Goal: Browse casually: Explore the website without a specific task or goal

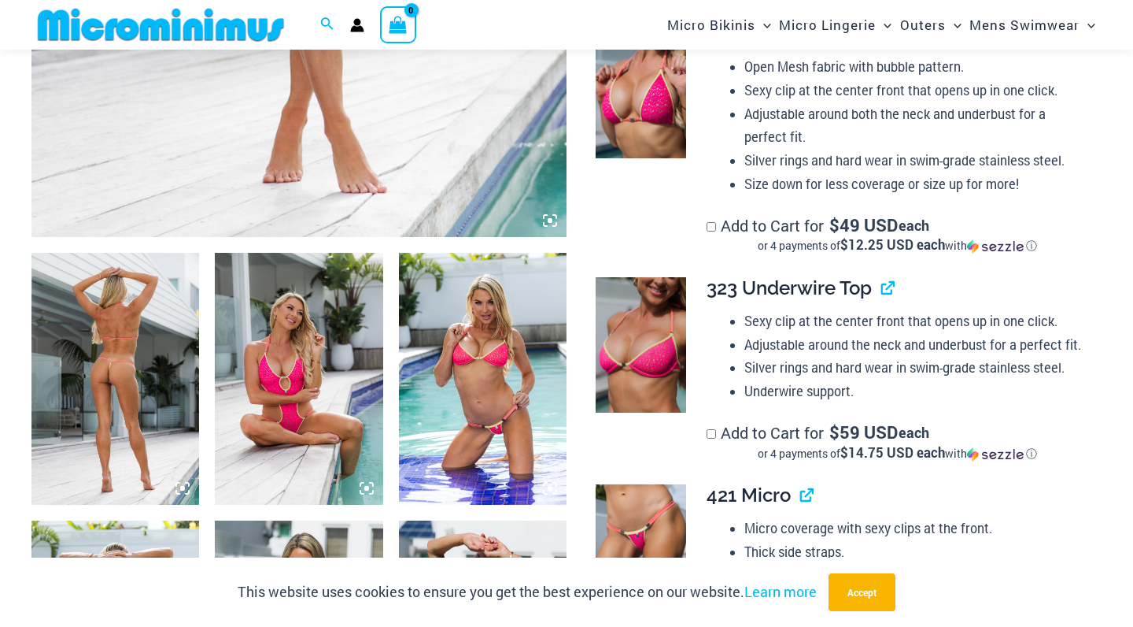
scroll to position [719, 0]
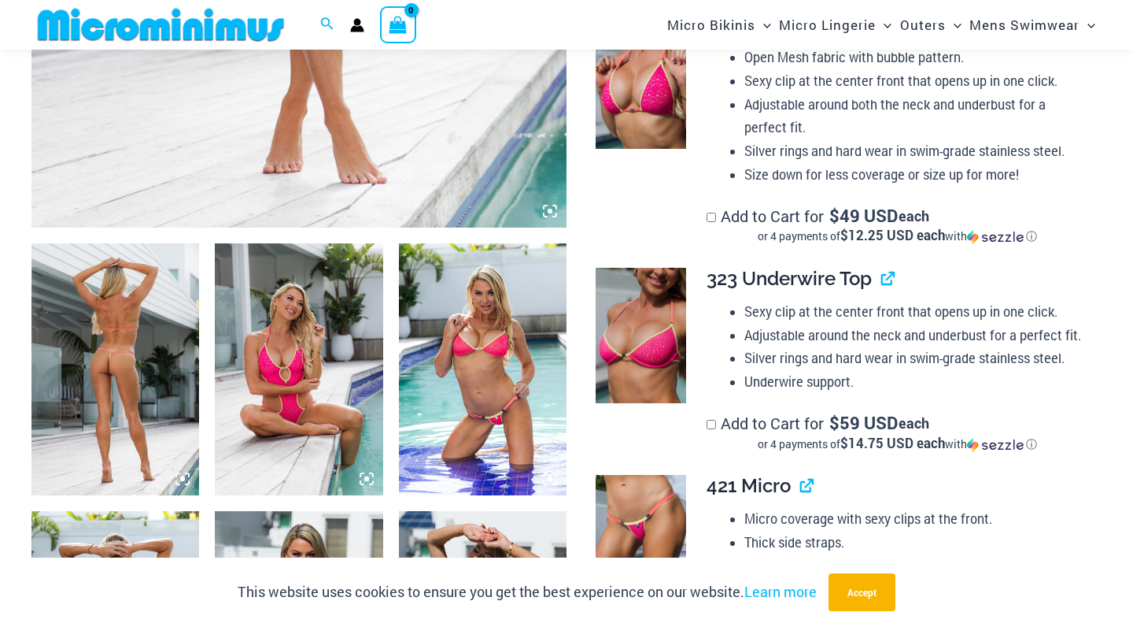
click at [131, 311] on img at bounding box center [115, 369] width 168 height 252
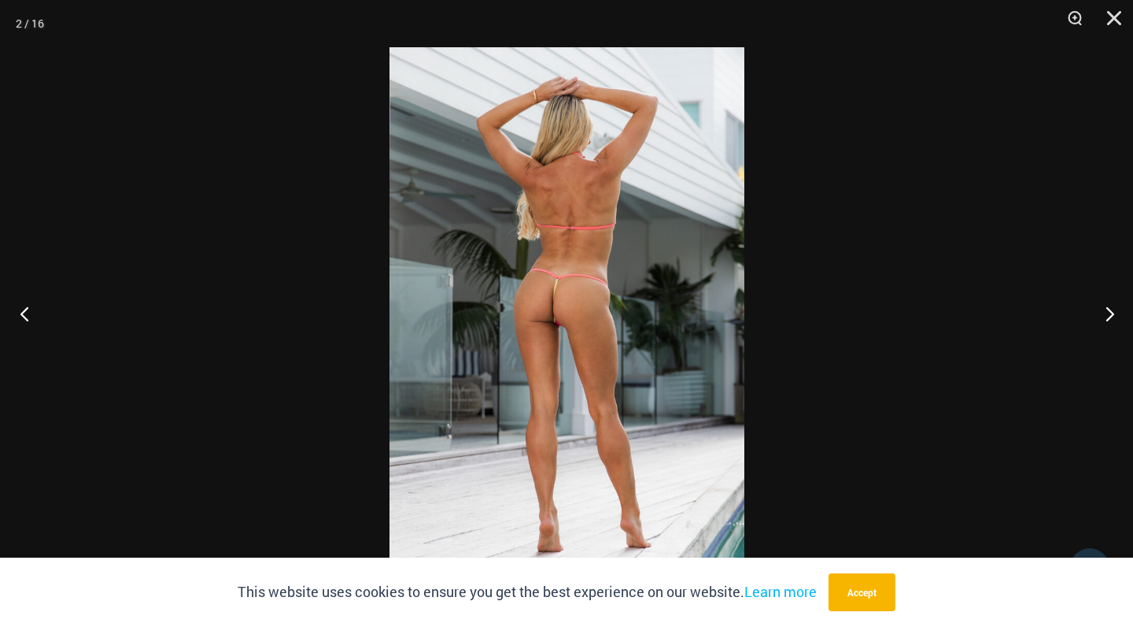
click at [24, 305] on button "Previous" at bounding box center [29, 313] width 59 height 79
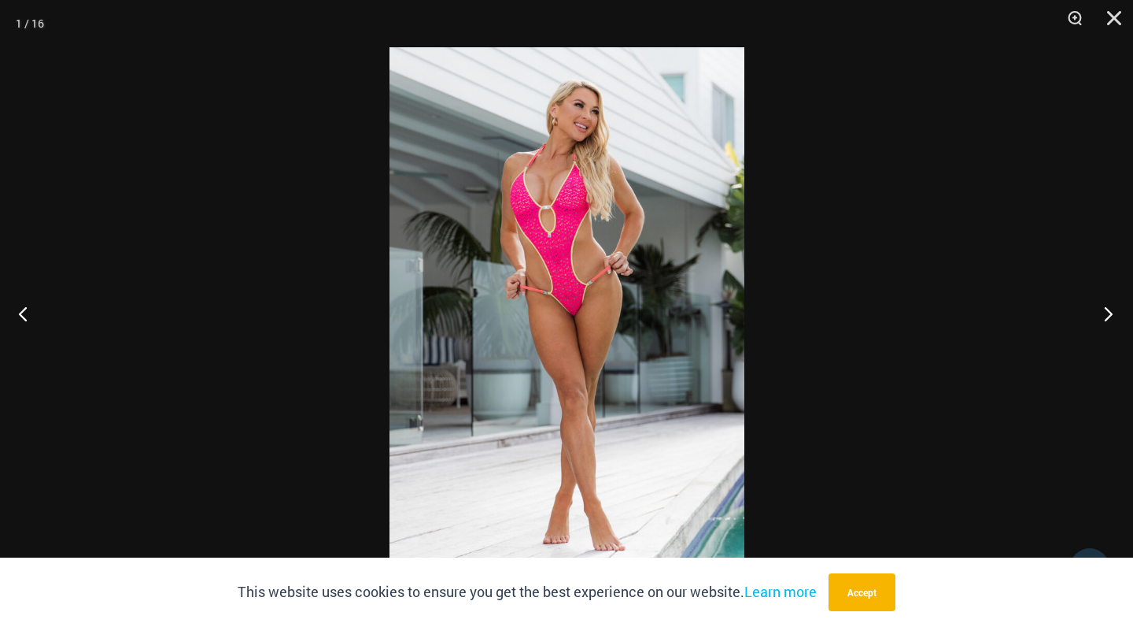
click at [1109, 307] on button "Next" at bounding box center [1103, 313] width 59 height 79
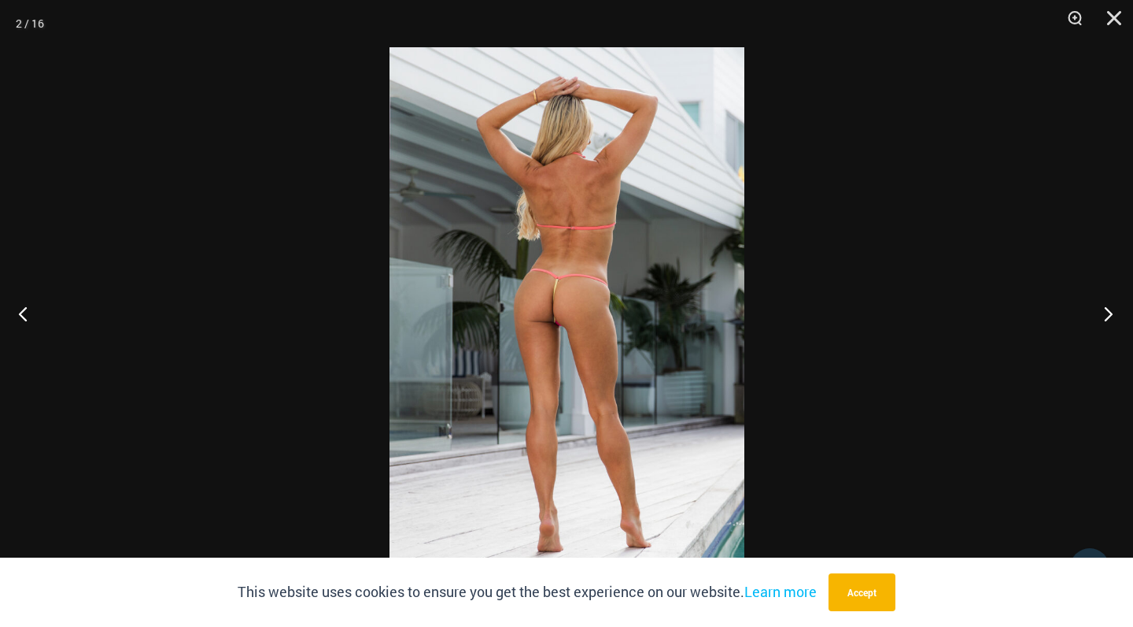
click at [1109, 307] on button "Next" at bounding box center [1103, 313] width 59 height 79
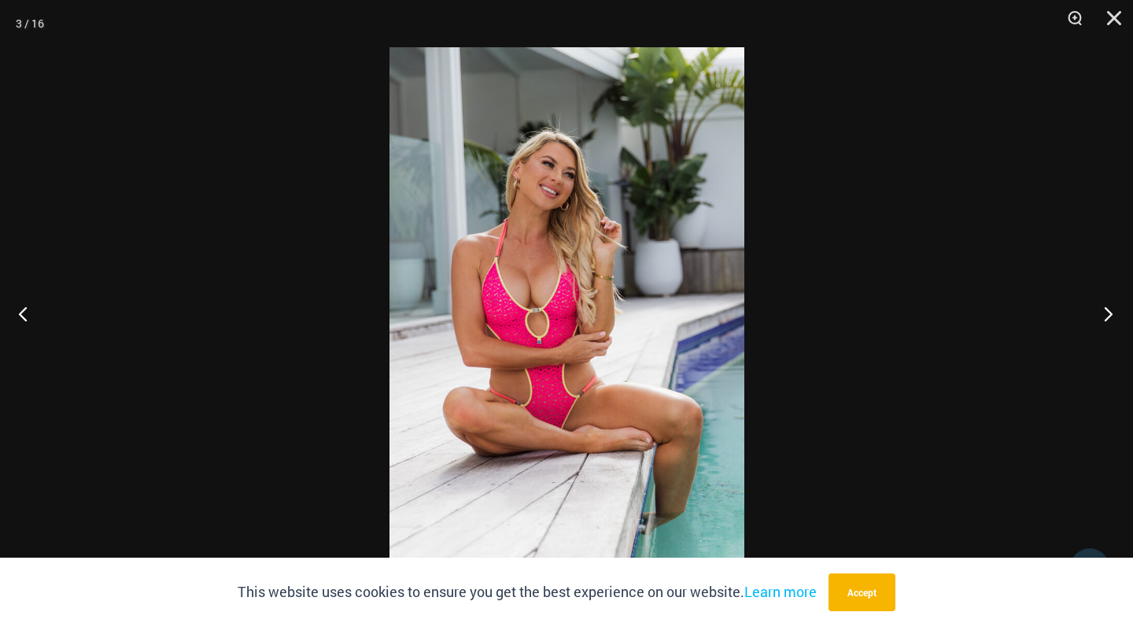
click at [1109, 307] on button "Next" at bounding box center [1103, 313] width 59 height 79
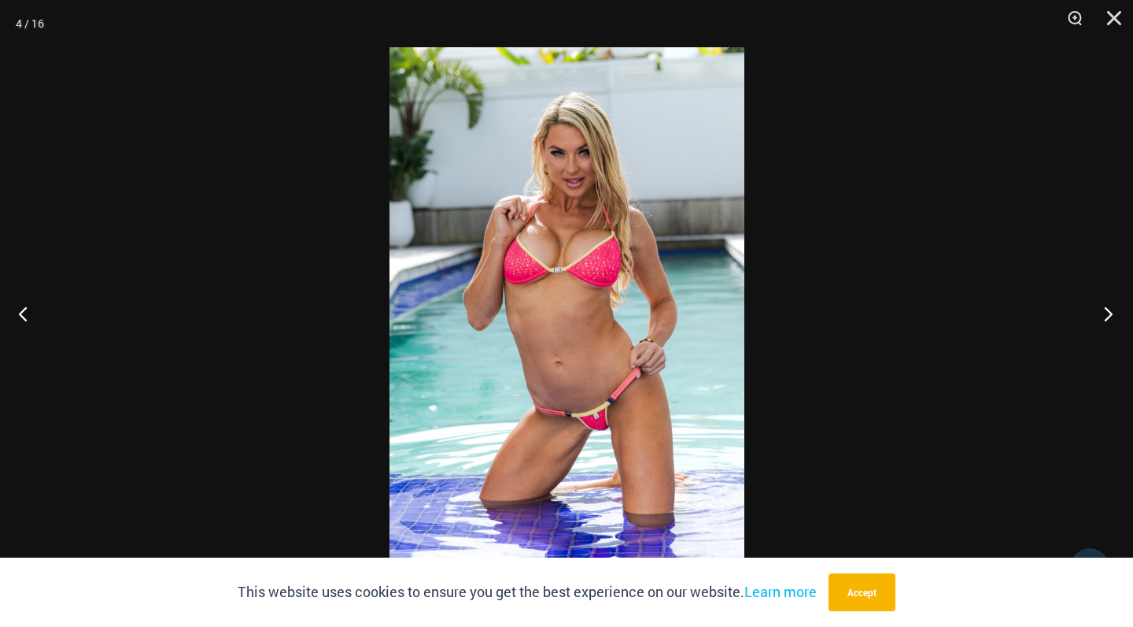
click at [1109, 307] on button "Next" at bounding box center [1103, 313] width 59 height 79
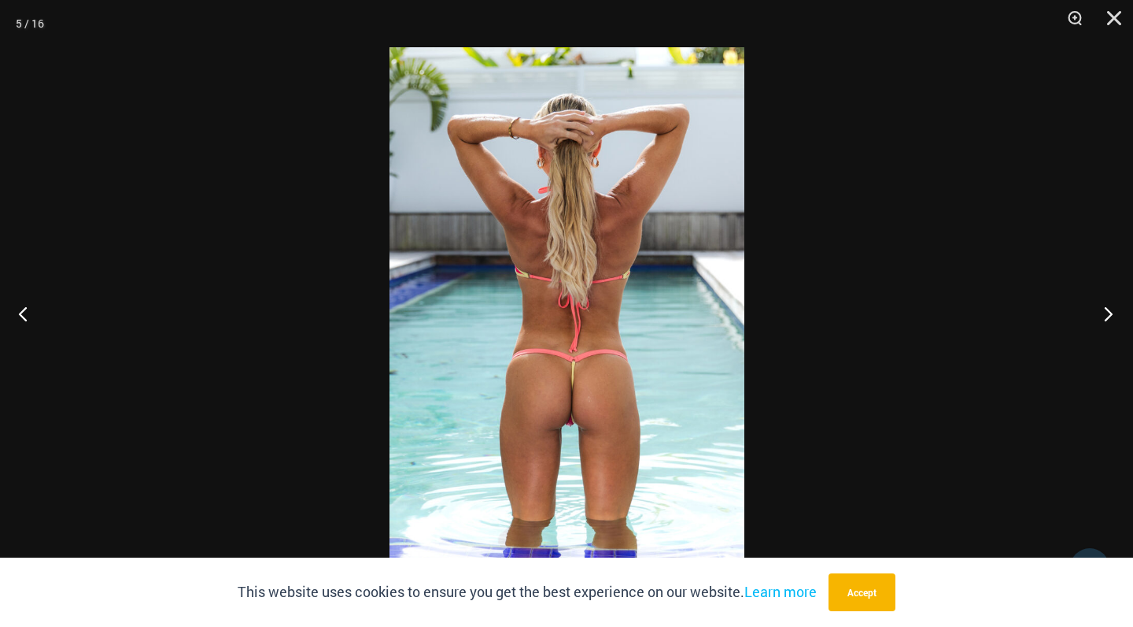
click at [1109, 307] on button "Next" at bounding box center [1103, 313] width 59 height 79
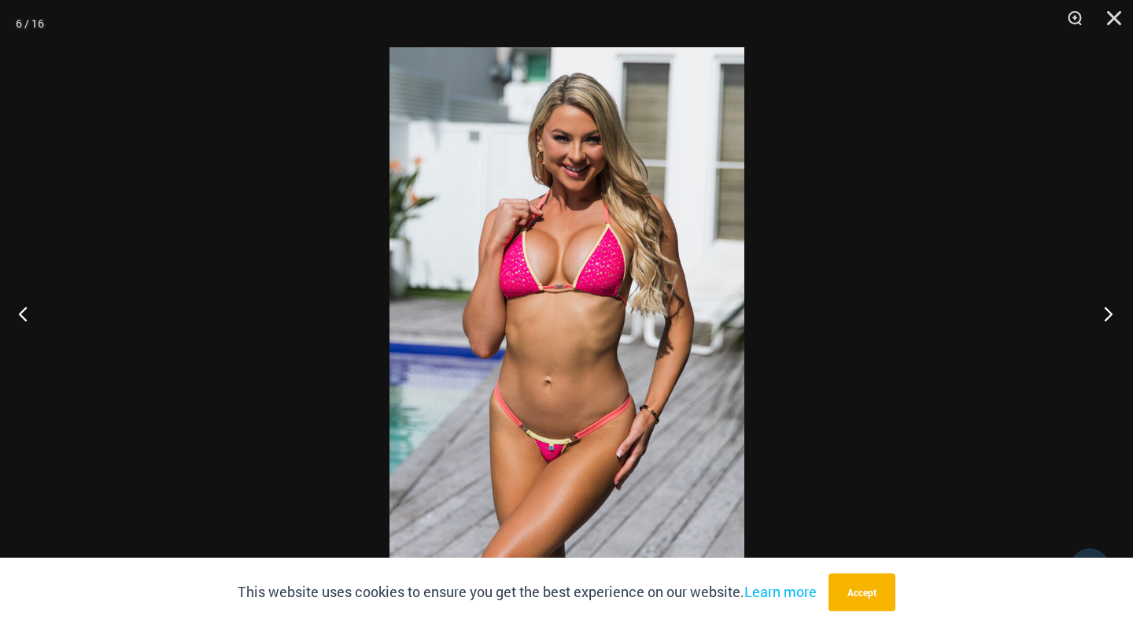
click at [1109, 307] on button "Next" at bounding box center [1103, 313] width 59 height 79
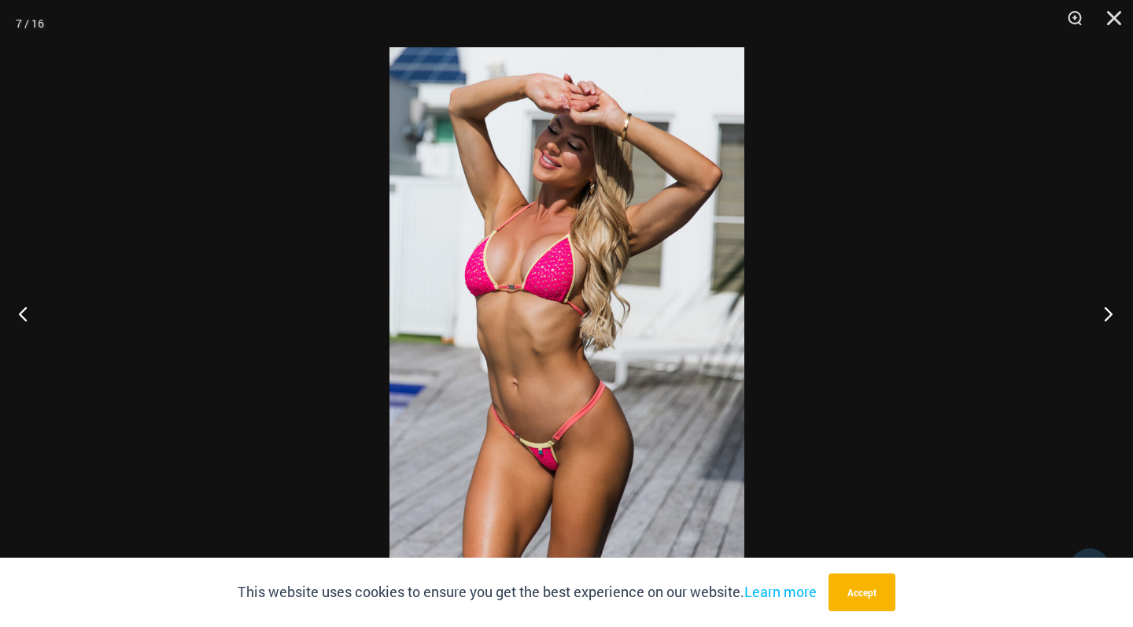
click at [1109, 307] on button "Next" at bounding box center [1103, 313] width 59 height 79
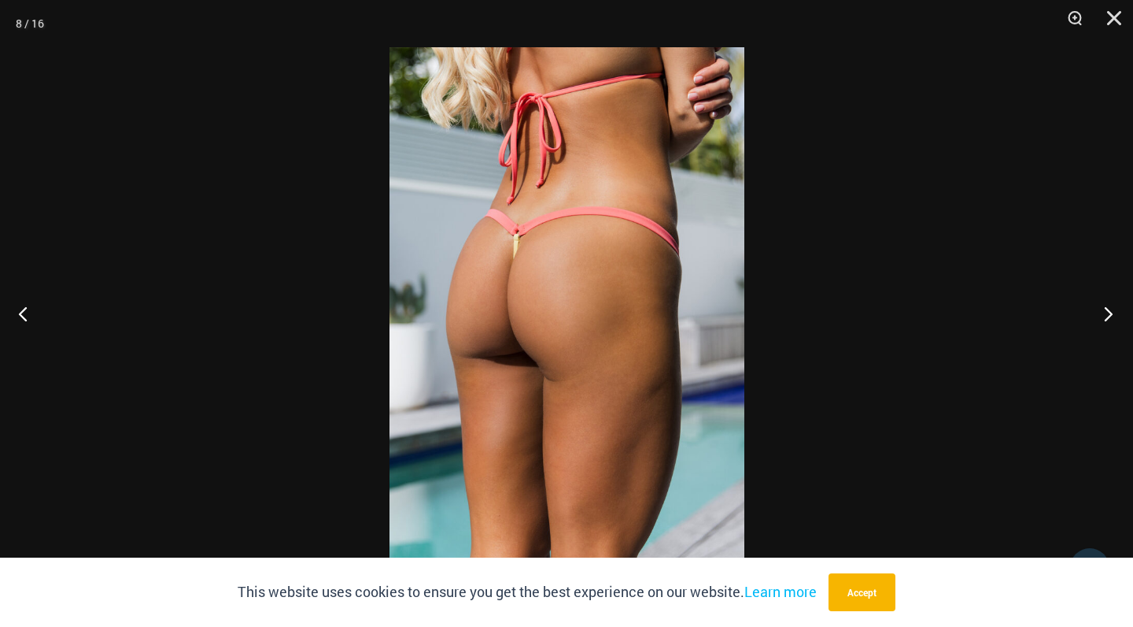
click at [1109, 307] on button "Next" at bounding box center [1103, 313] width 59 height 79
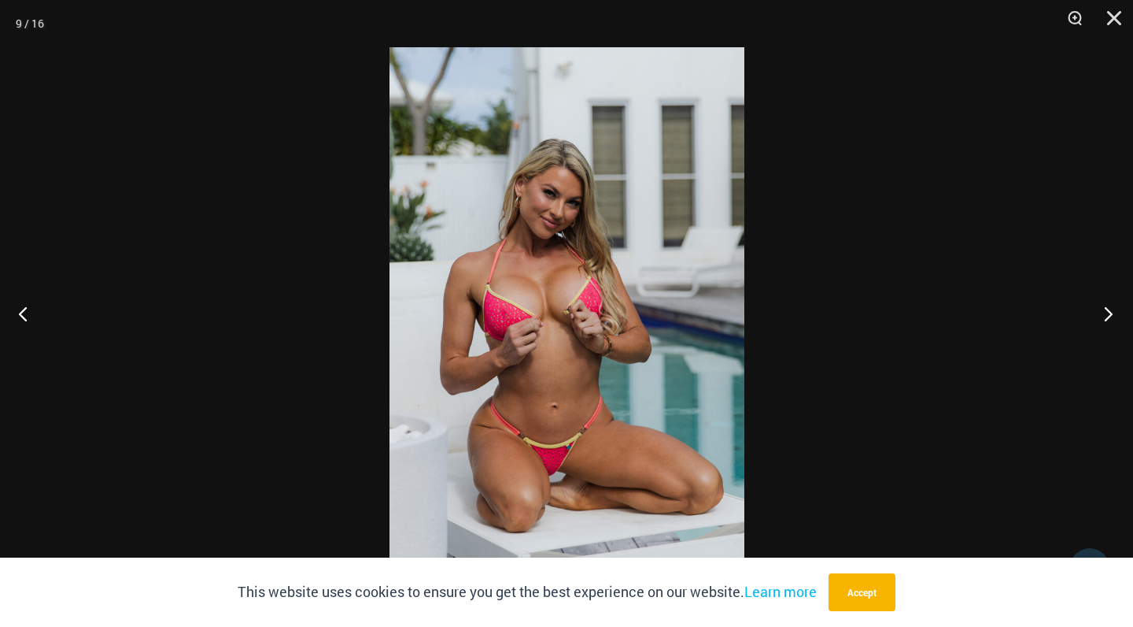
click at [1109, 307] on button "Next" at bounding box center [1103, 313] width 59 height 79
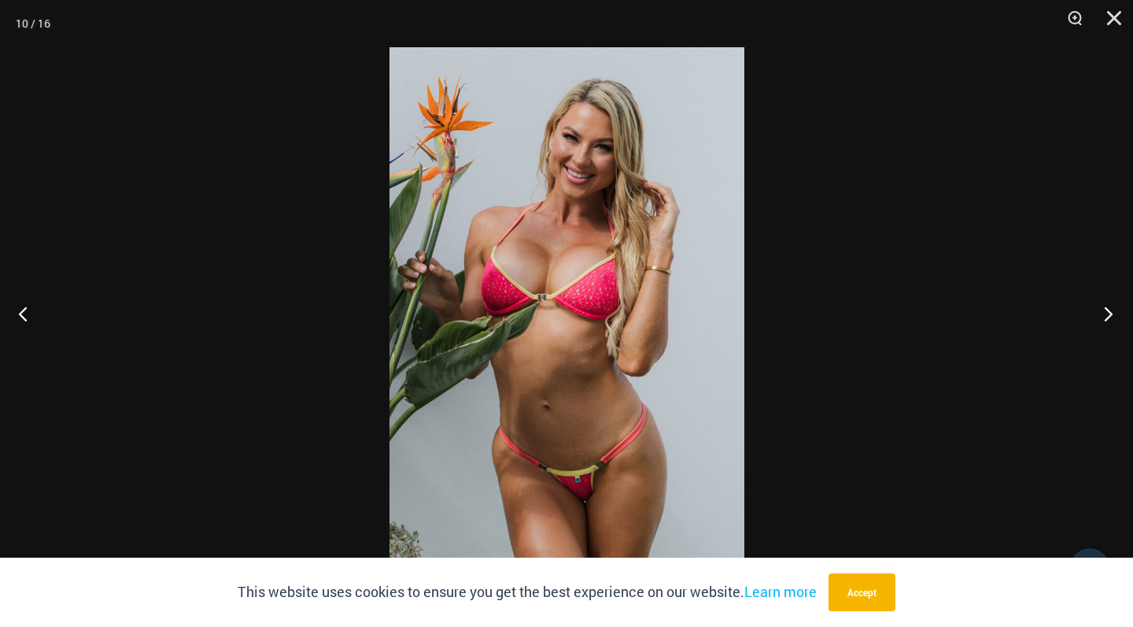
click at [1109, 307] on button "Next" at bounding box center [1103, 313] width 59 height 79
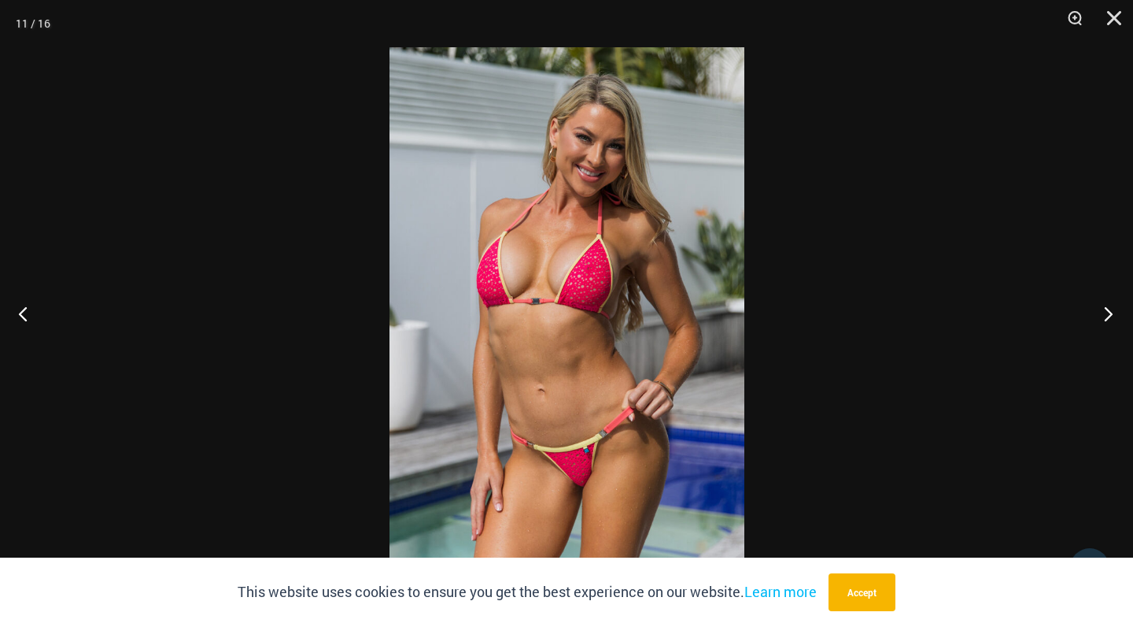
click at [1109, 307] on button "Next" at bounding box center [1103, 313] width 59 height 79
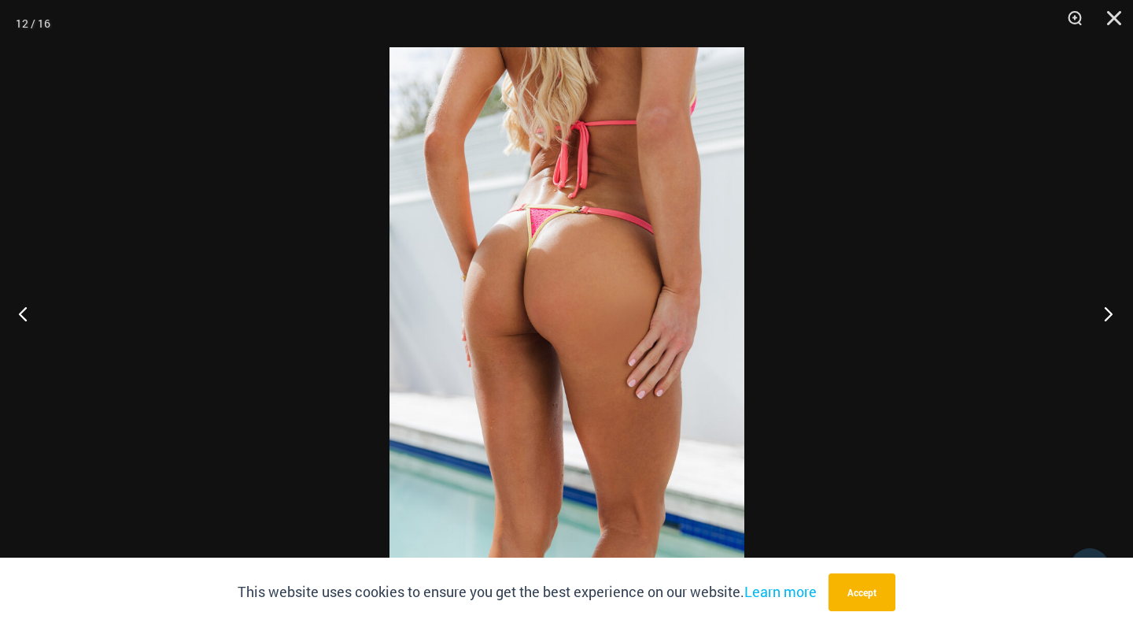
click at [1109, 307] on button "Next" at bounding box center [1103, 313] width 59 height 79
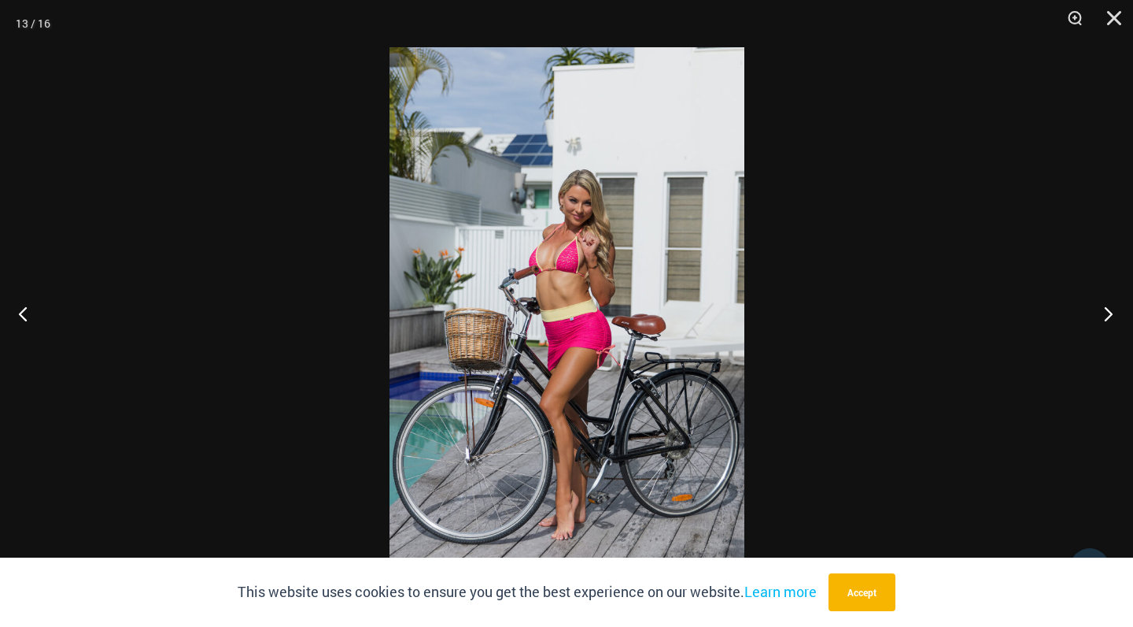
click at [1109, 307] on button "Next" at bounding box center [1103, 313] width 59 height 79
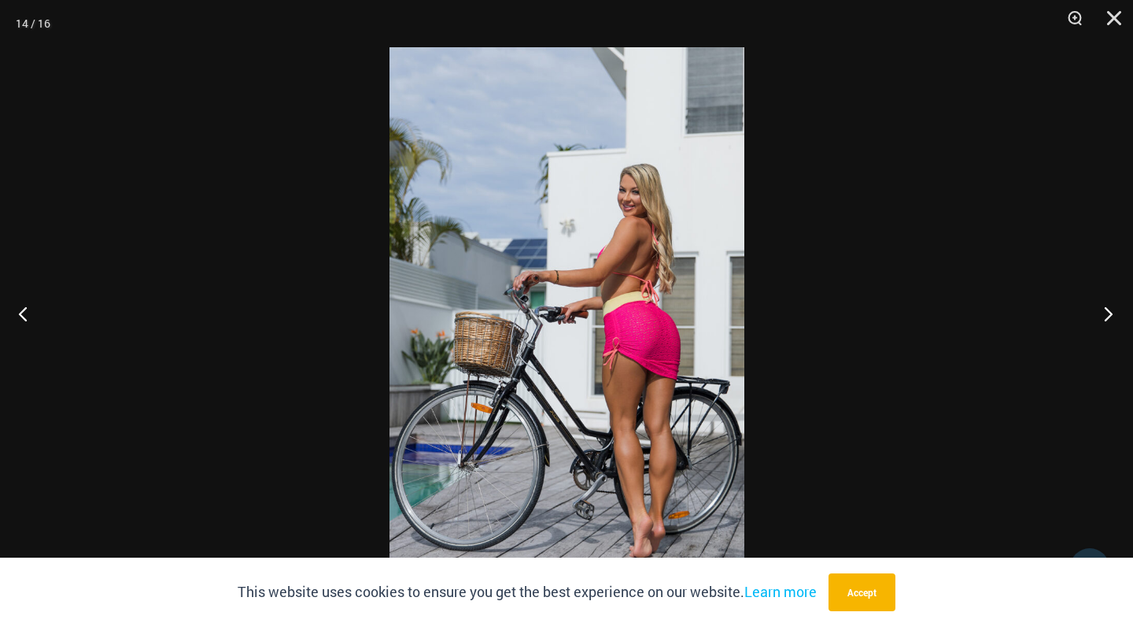
click at [1109, 307] on button "Next" at bounding box center [1103, 313] width 59 height 79
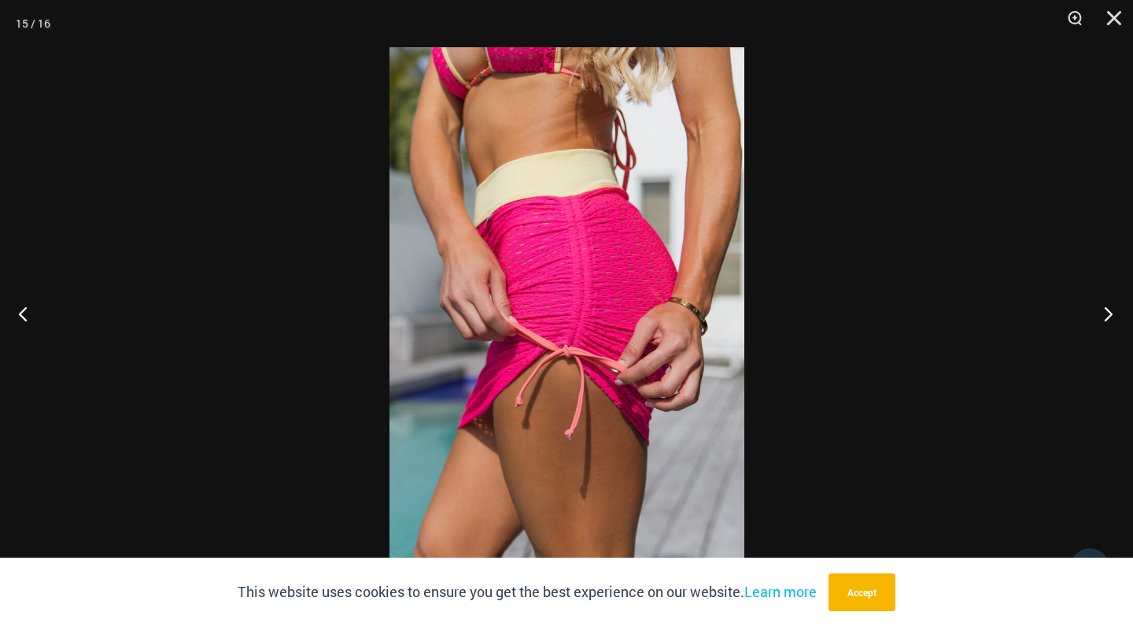
click at [1109, 307] on button "Next" at bounding box center [1103, 313] width 59 height 79
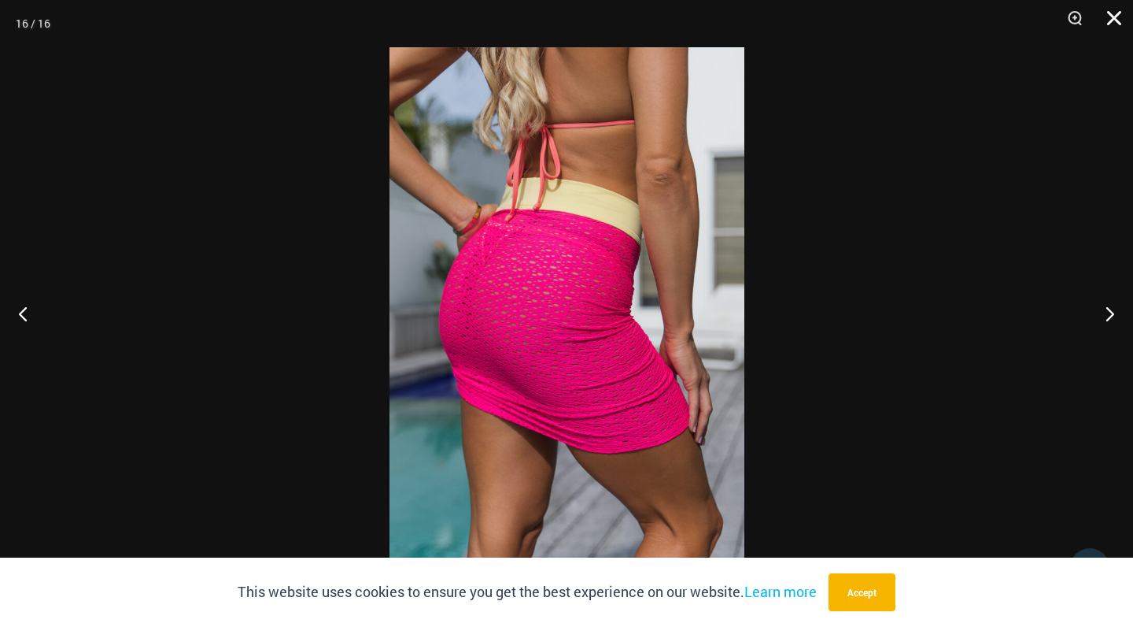
click at [1115, 13] on button "Close" at bounding box center [1108, 23] width 39 height 47
